Goal: Task Accomplishment & Management: Complete application form

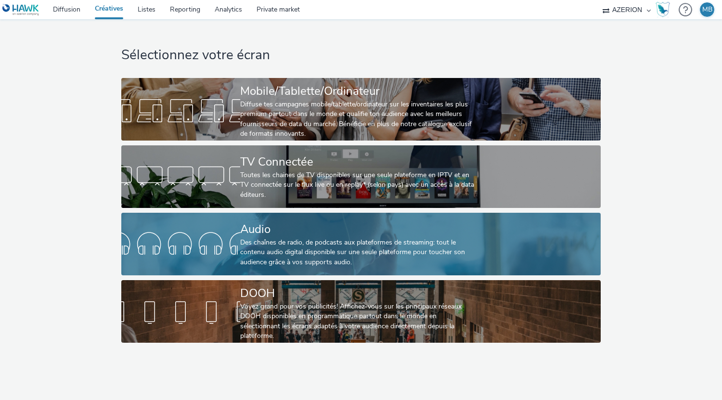
click at [235, 238] on div at bounding box center [180, 244] width 119 height 31
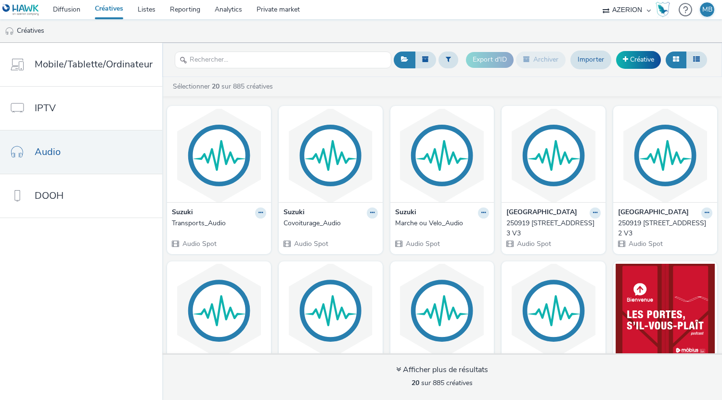
click at [661, 54] on div "Export d'ID Archiver Importer Créative" at bounding box center [588, 60] width 244 height 24
click at [644, 58] on link "Créative" at bounding box center [638, 59] width 45 height 17
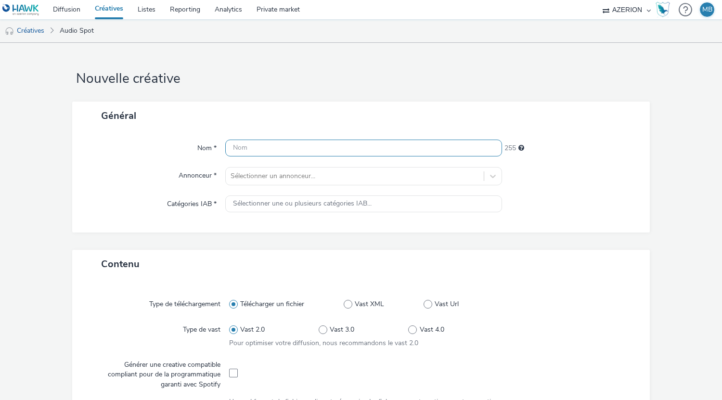
click at [289, 140] on input "text" at bounding box center [363, 148] width 277 height 17
drag, startPoint x: 290, startPoint y: 140, endPoint x: 271, endPoint y: 144, distance: 19.7
click at [271, 144] on input "text" at bounding box center [363, 148] width 277 height 17
type input "RetifPrime"
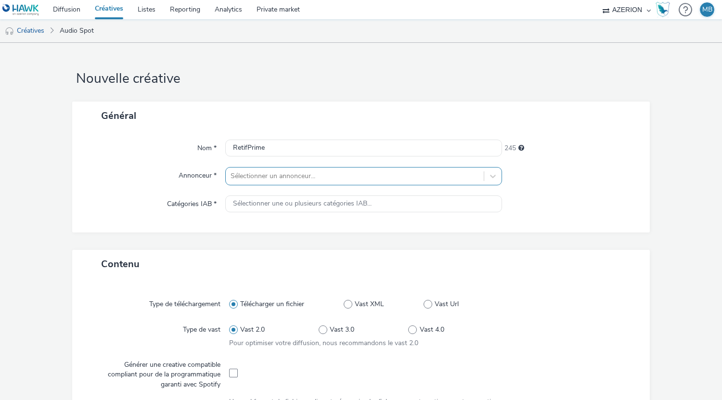
click at [259, 182] on div "Sélectionner un annonceur..." at bounding box center [355, 176] width 258 height 15
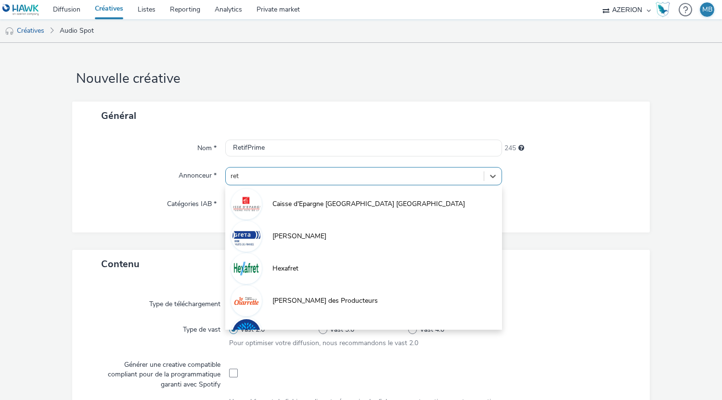
type input "reti"
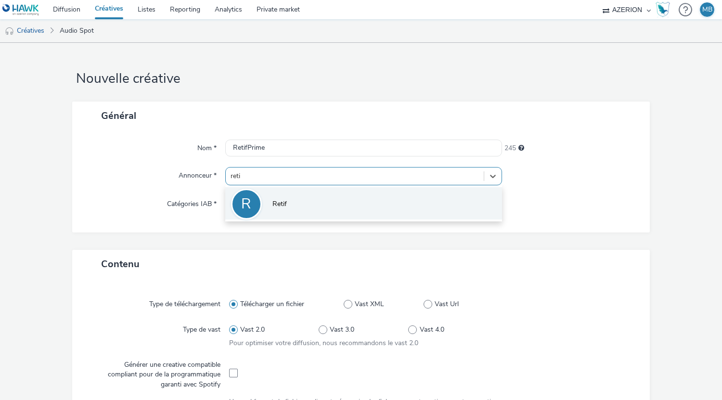
click at [254, 205] on div "R" at bounding box center [246, 204] width 31 height 31
type input "[URL][DOMAIN_NAME]"
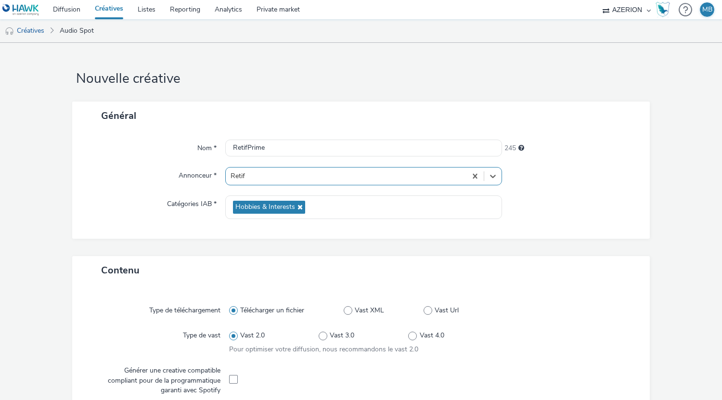
click at [290, 237] on div "Nom * RetifPrime 245 Annonceur * option Retif, selected. Select is focused ,typ…" at bounding box center [361, 184] width 578 height 109
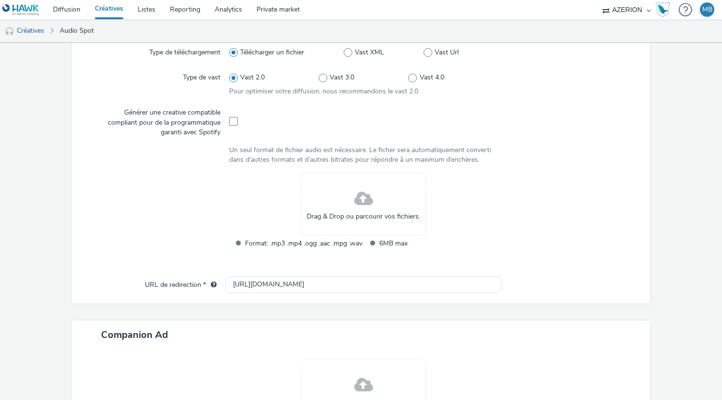
scroll to position [289, 0]
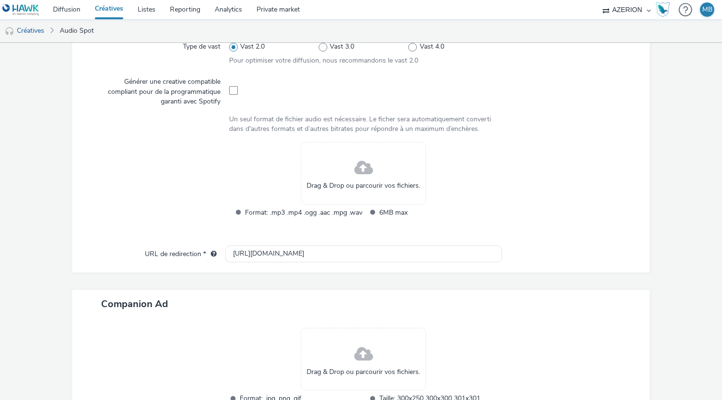
click at [338, 183] on span "Drag & Drop ou parcourir vos fichiers." at bounding box center [364, 186] width 114 height 10
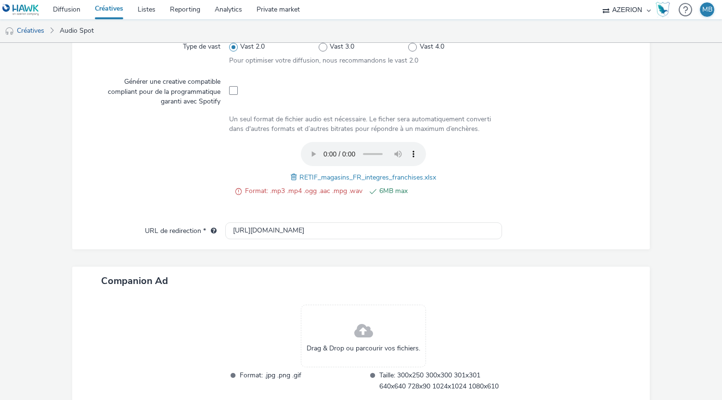
click at [291, 179] on span at bounding box center [295, 177] width 9 height 11
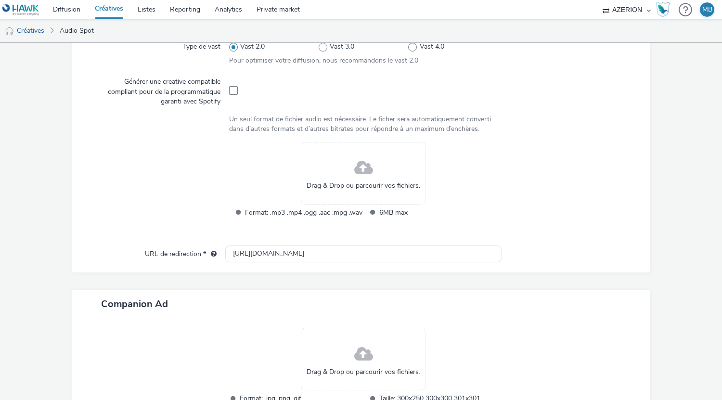
click at [375, 178] on div "Drag & Drop ou parcourir vos fichiers." at bounding box center [363, 173] width 125 height 63
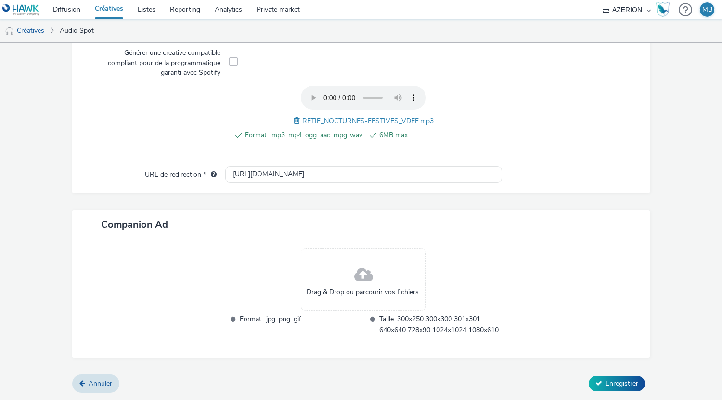
scroll to position [338, 0]
click at [598, 386] on button "Enregistrer" at bounding box center [617, 383] width 56 height 15
